Goal: Task Accomplishment & Management: Use online tool/utility

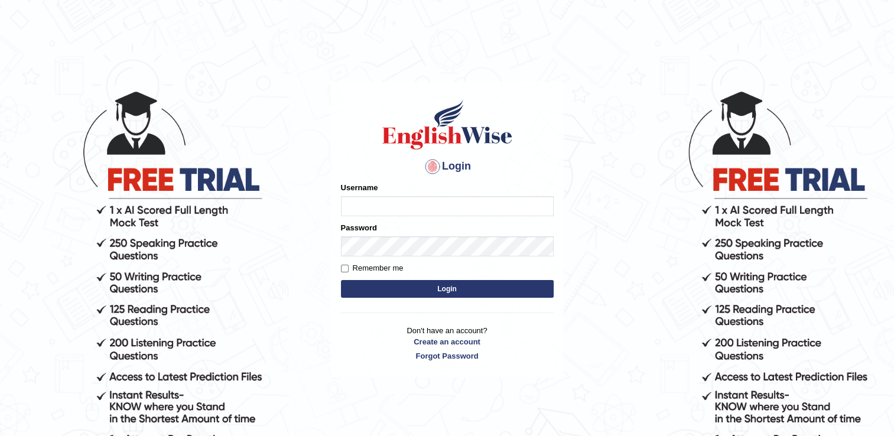
type input "Adedayo"
click at [402, 291] on button "Login" at bounding box center [447, 289] width 213 height 18
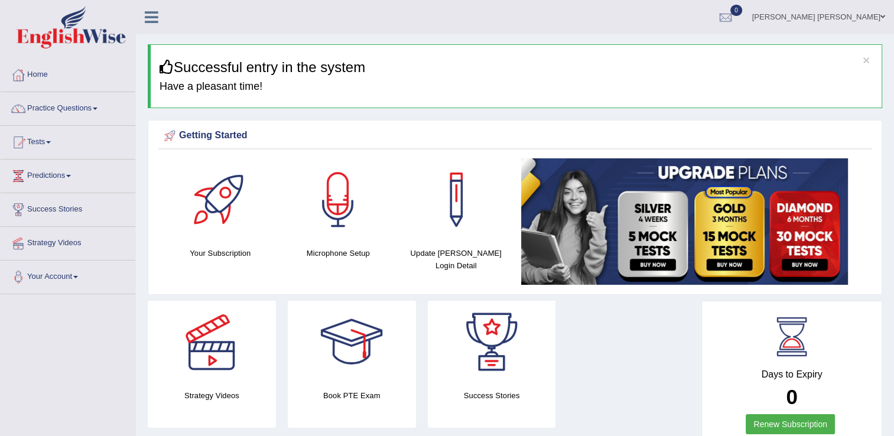
click at [45, 141] on link "Tests" at bounding box center [68, 141] width 135 height 30
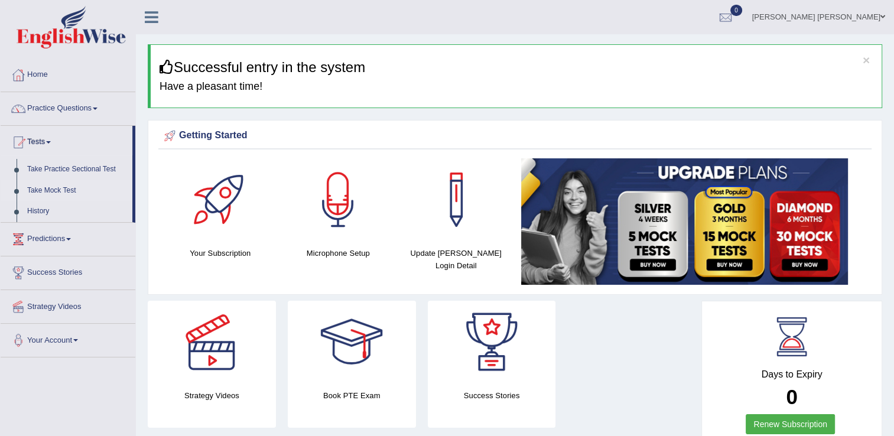
click at [40, 190] on link "Take Mock Test" at bounding box center [77, 190] width 110 height 21
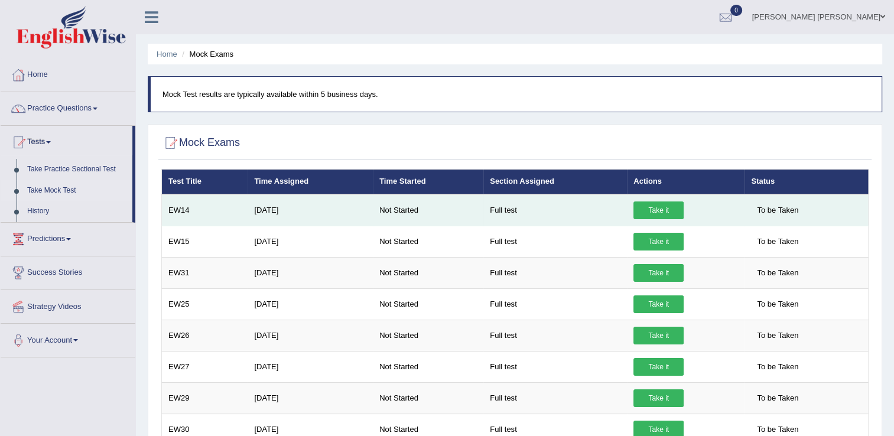
click at [659, 209] on link "Take it" at bounding box center [658, 210] width 50 height 18
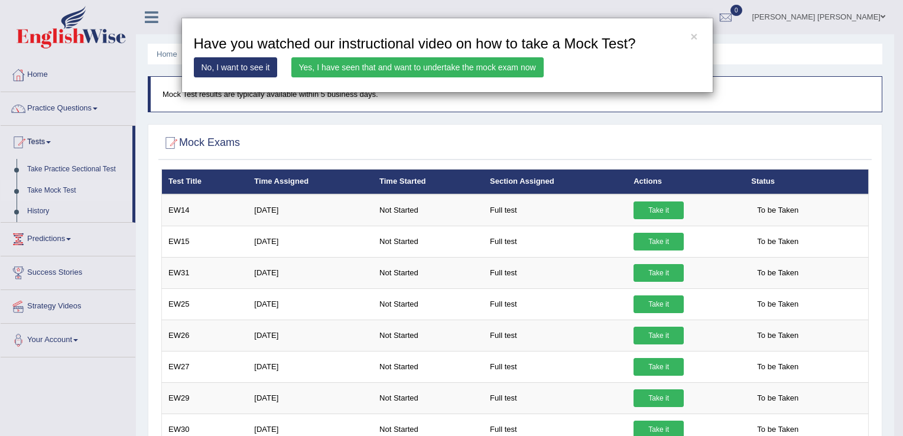
click at [401, 69] on link "Yes, I have seen that and want to undertake the mock exam now" at bounding box center [417, 67] width 252 height 20
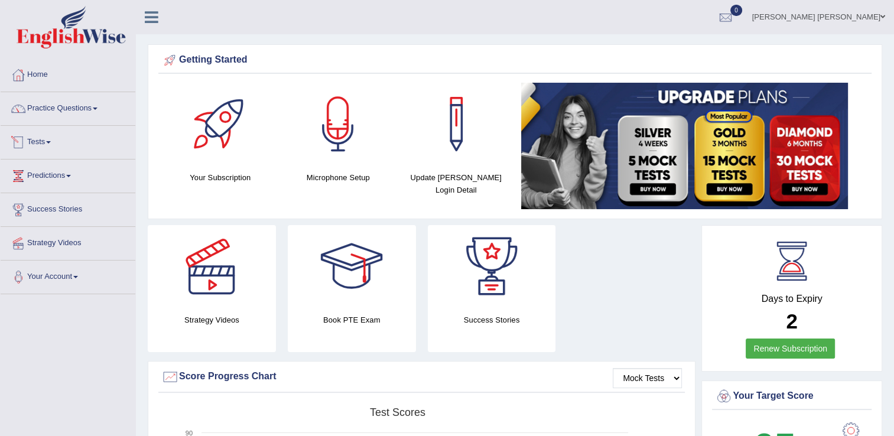
click at [45, 139] on link "Tests" at bounding box center [68, 141] width 135 height 30
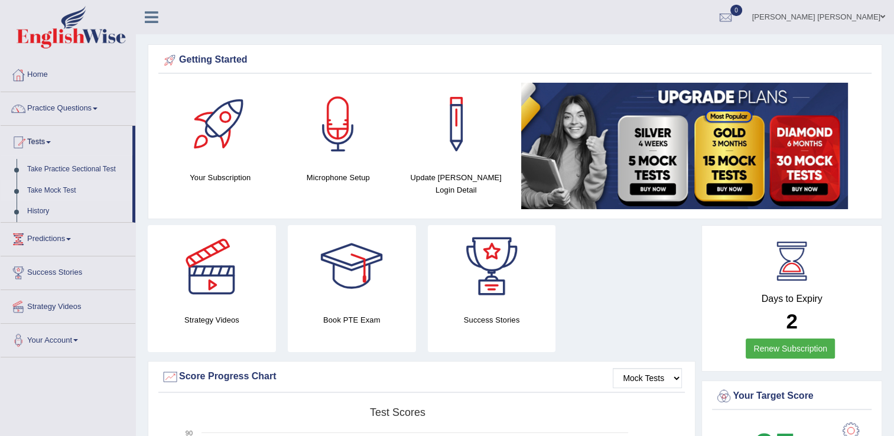
click at [40, 193] on link "Take Mock Test" at bounding box center [77, 190] width 110 height 21
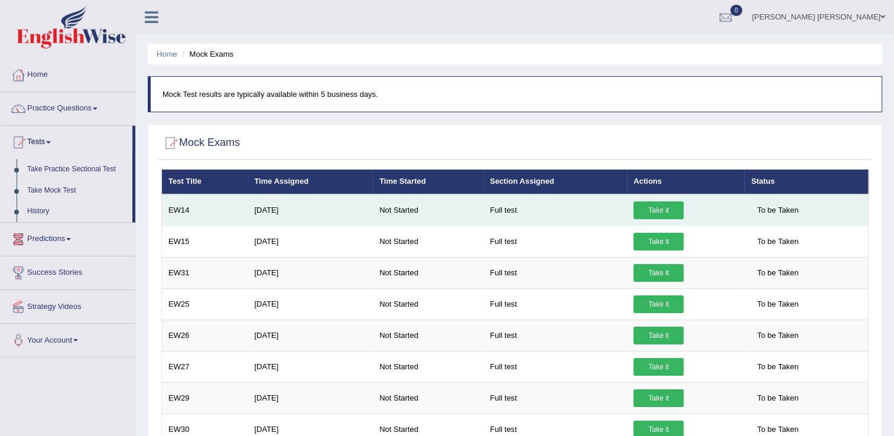
click at [656, 209] on link "Take it" at bounding box center [658, 210] width 50 height 18
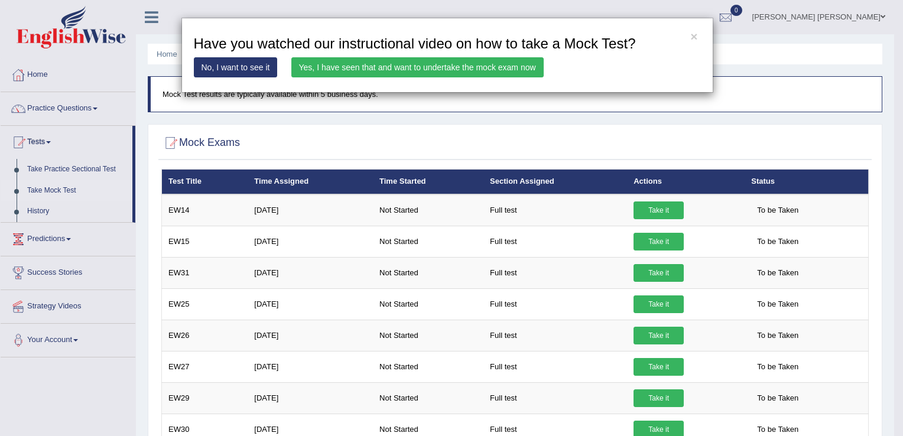
click at [500, 67] on link "Yes, I have seen that and want to undertake the mock exam now" at bounding box center [417, 67] width 252 height 20
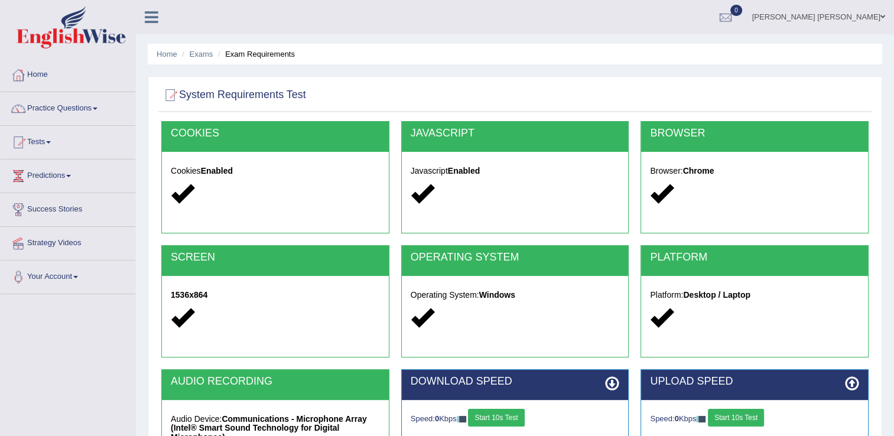
click at [508, 417] on button "Start 10s Test" at bounding box center [496, 418] width 56 height 18
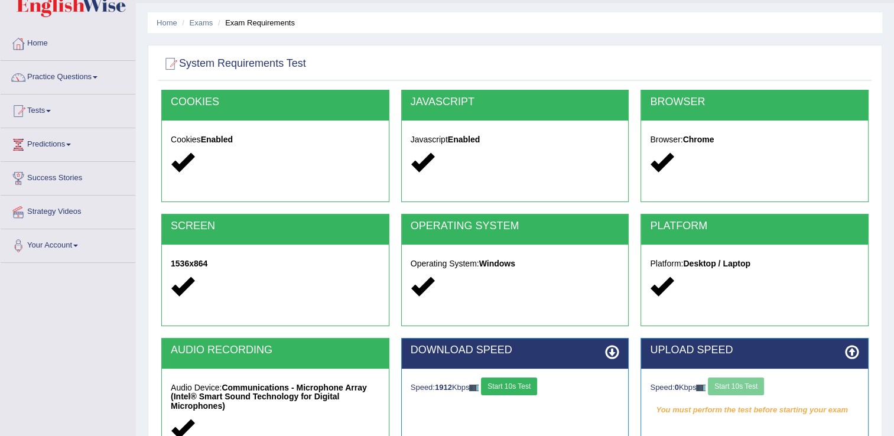
scroll to position [118, 0]
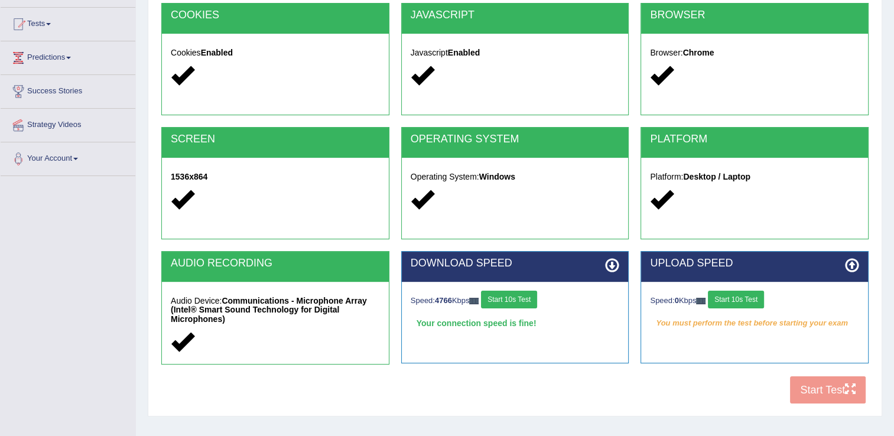
click at [749, 302] on button "Start 10s Test" at bounding box center [736, 300] width 56 height 18
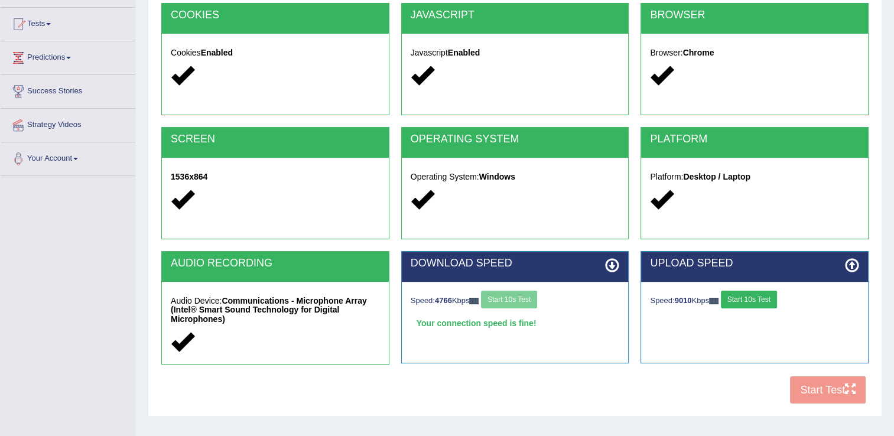
click at [751, 297] on button "Start 10s Test" at bounding box center [749, 300] width 56 height 18
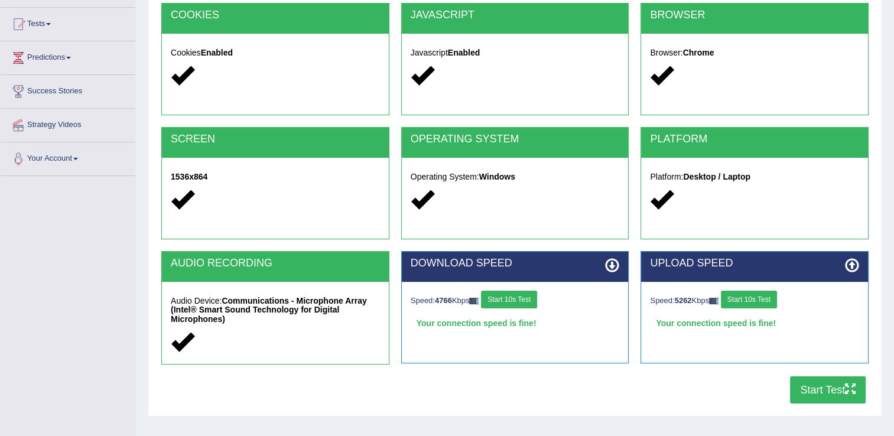
click at [815, 389] on button "Start Test" at bounding box center [828, 389] width 76 height 27
